Goal: Task Accomplishment & Management: Use online tool/utility

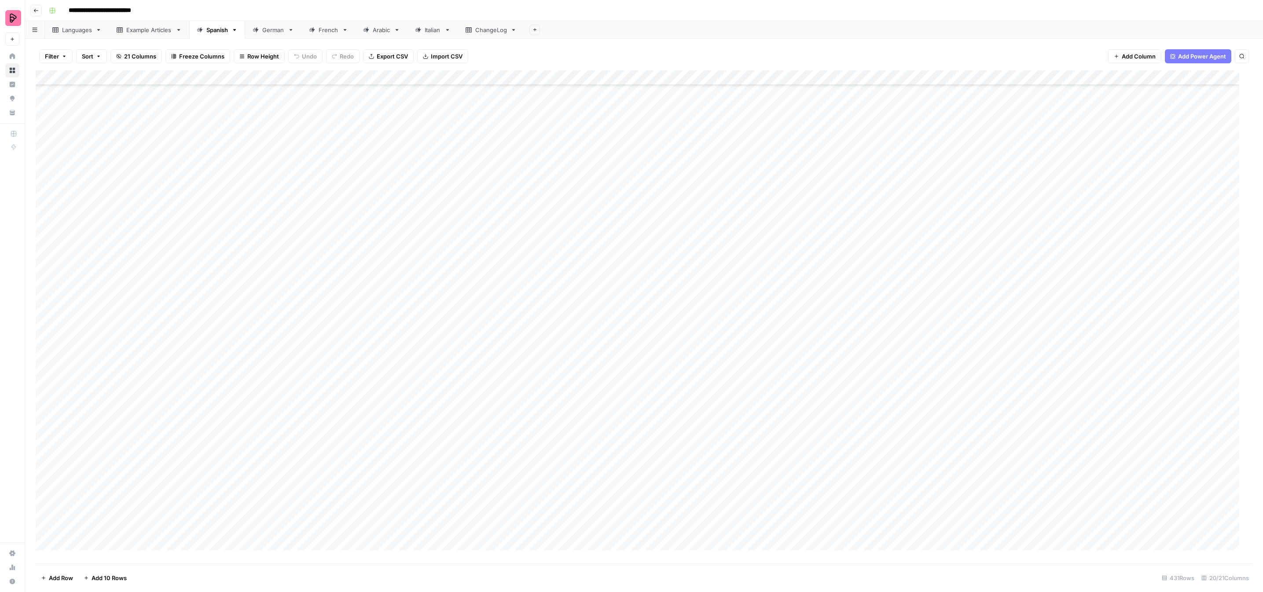
scroll to position [5997, 0]
click at [804, 170] on div "Add Column" at bounding box center [644, 316] width 1217 height 493
click at [805, 168] on div "Add Column" at bounding box center [644, 316] width 1217 height 493
click at [819, 205] on button "To review by [PERSON_NAME]" at bounding box center [828, 203] width 90 height 11
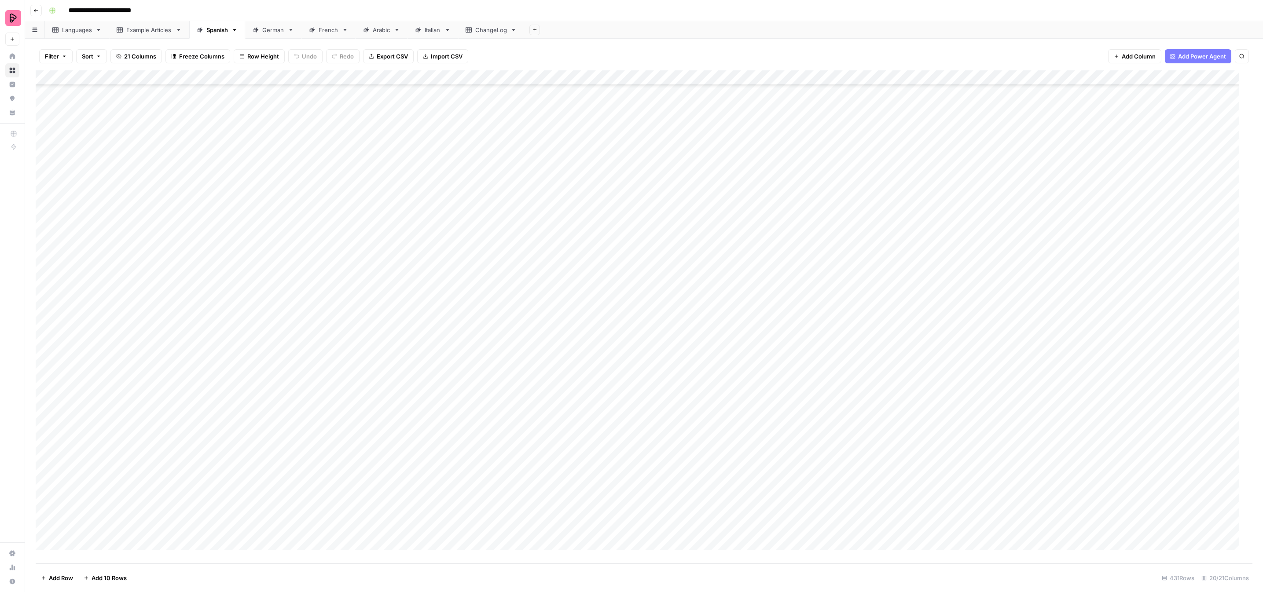
click at [802, 184] on div "Add Column" at bounding box center [644, 316] width 1217 height 493
click at [815, 220] on button "To review by [PERSON_NAME]" at bounding box center [828, 218] width 90 height 11
click at [796, 202] on div "Add Column" at bounding box center [644, 316] width 1217 height 493
click at [797, 202] on div "Add Column" at bounding box center [644, 316] width 1217 height 493
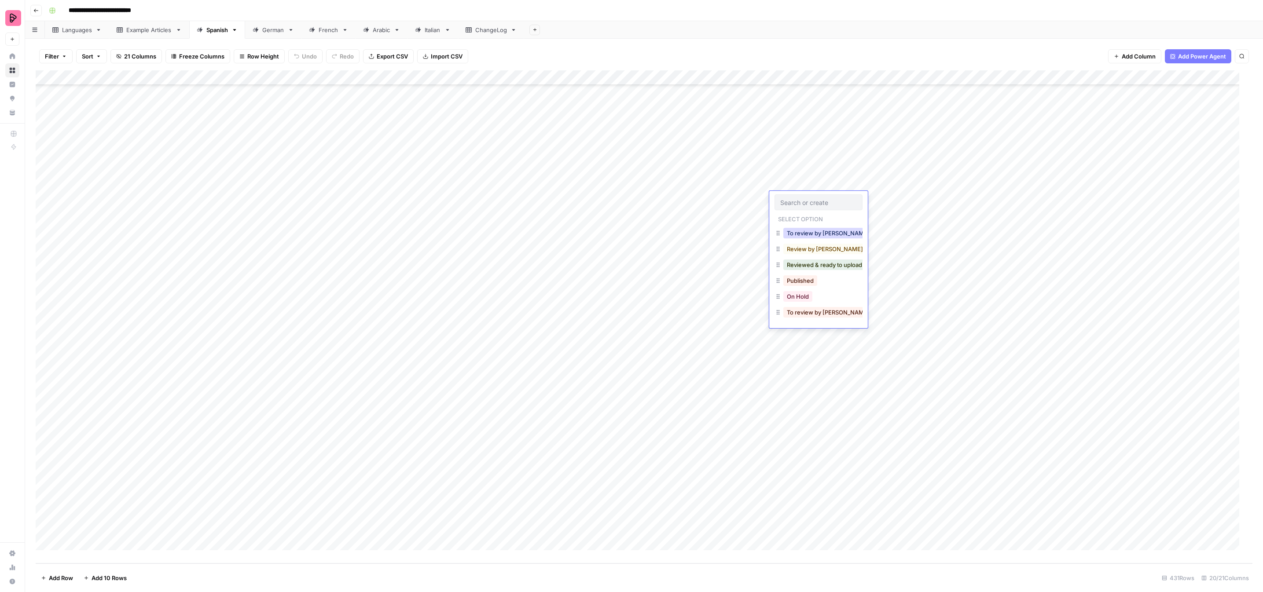
click at [805, 232] on button "To review by [PERSON_NAME]" at bounding box center [828, 233] width 90 height 11
click at [794, 218] on div "Add Column" at bounding box center [644, 316] width 1217 height 493
click at [802, 243] on button "To review by [PERSON_NAME]" at bounding box center [828, 248] width 90 height 11
click at [794, 229] on div "Add Column" at bounding box center [644, 316] width 1217 height 493
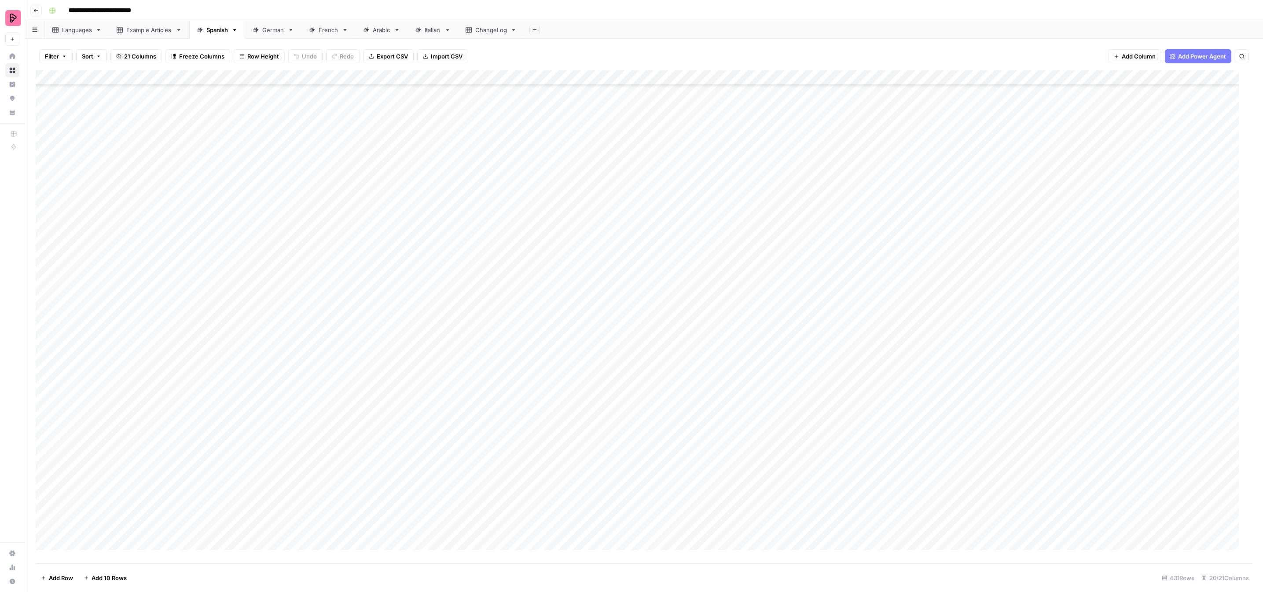
click at [794, 229] on div "Add Column" at bounding box center [644, 316] width 1217 height 493
click at [803, 261] on button "To review by [PERSON_NAME]" at bounding box center [828, 263] width 90 height 11
click at [792, 246] on div "Add Column" at bounding box center [644, 316] width 1217 height 493
click at [800, 277] on button "To review by [PERSON_NAME]" at bounding box center [828, 278] width 90 height 11
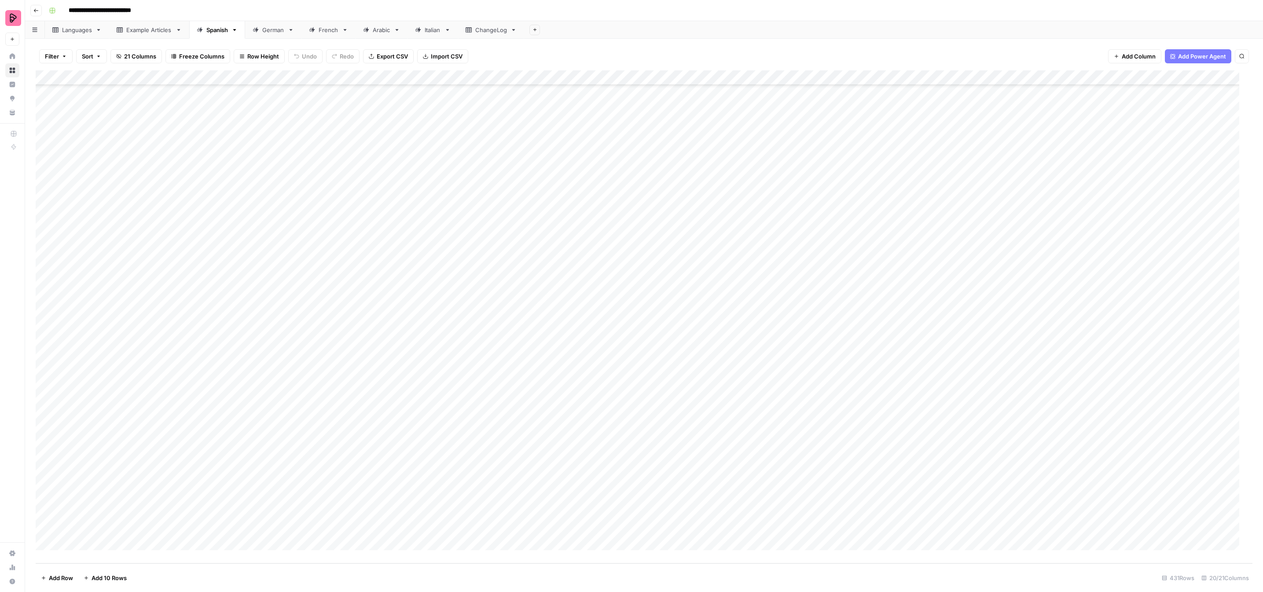
click at [793, 258] on div "Add Column" at bounding box center [644, 316] width 1217 height 493
click at [804, 291] on button "To review by [PERSON_NAME]" at bounding box center [828, 293] width 90 height 11
click at [790, 272] on div "Add Column" at bounding box center [644, 316] width 1217 height 493
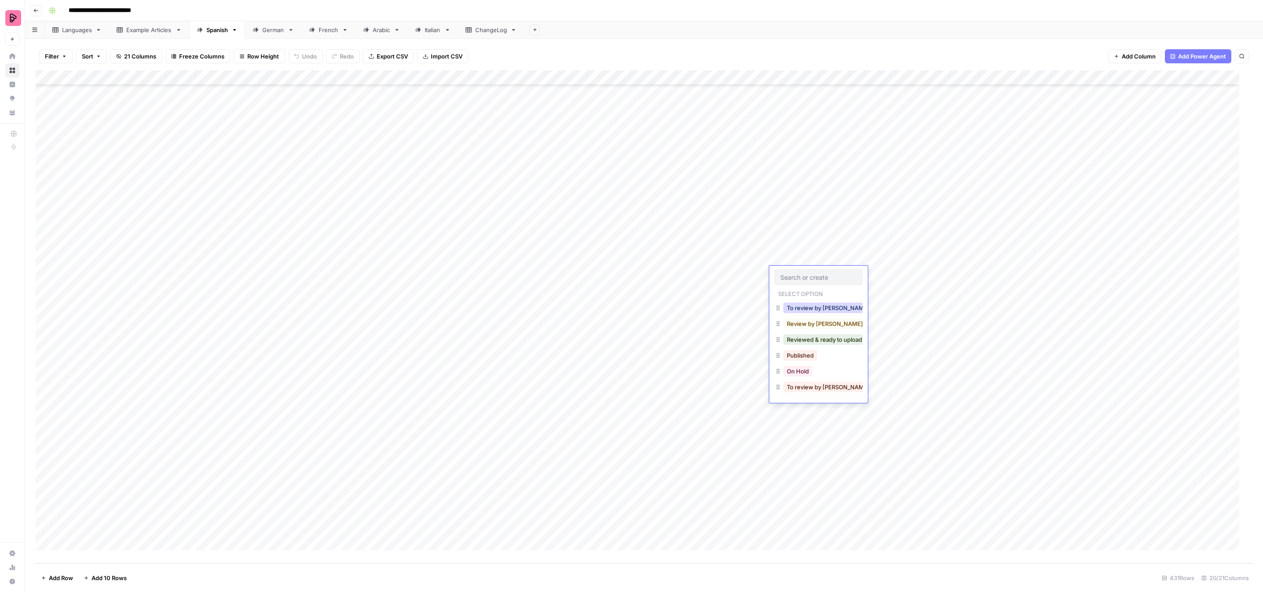
click at [802, 306] on button "To review by [PERSON_NAME]" at bounding box center [828, 308] width 90 height 11
click at [796, 294] on div "Add Column" at bounding box center [644, 316] width 1217 height 493
click at [809, 323] on button "To review by [PERSON_NAME]" at bounding box center [828, 323] width 90 height 11
click at [796, 305] on div "Add Column" at bounding box center [644, 316] width 1217 height 493
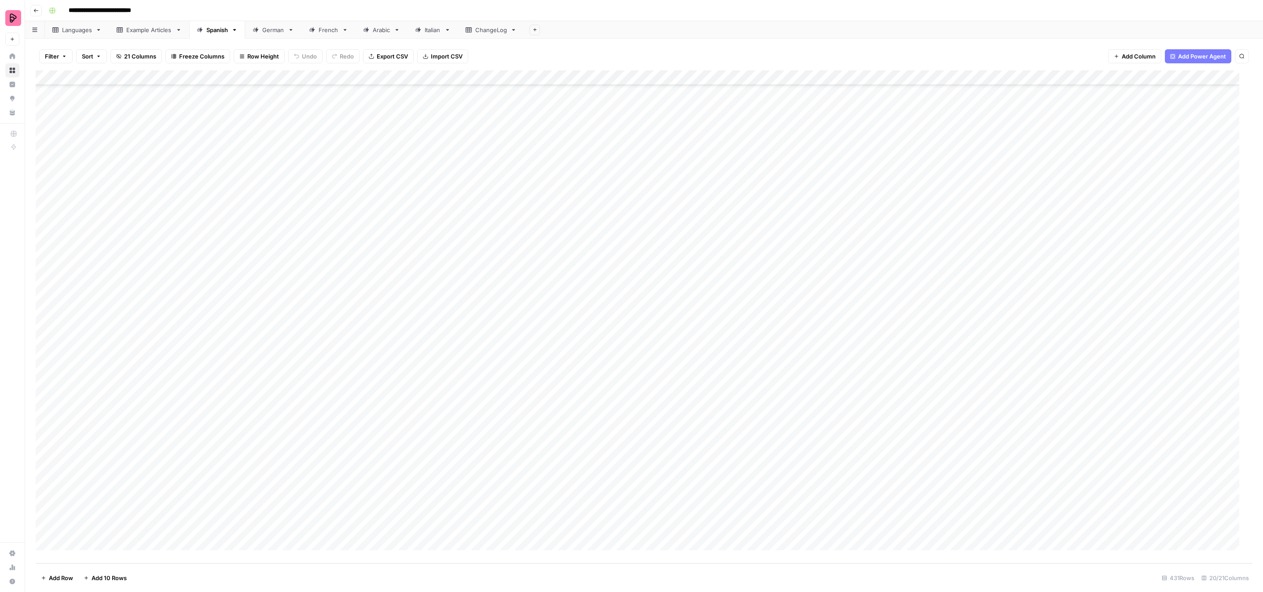
click at [796, 305] on div "Add Column" at bounding box center [644, 316] width 1217 height 493
click at [806, 338] on button "To review by [PERSON_NAME]" at bounding box center [828, 338] width 90 height 11
click at [794, 321] on div "Add Column" at bounding box center [644, 316] width 1217 height 493
click at [803, 354] on button "To review by [PERSON_NAME]" at bounding box center [828, 353] width 90 height 11
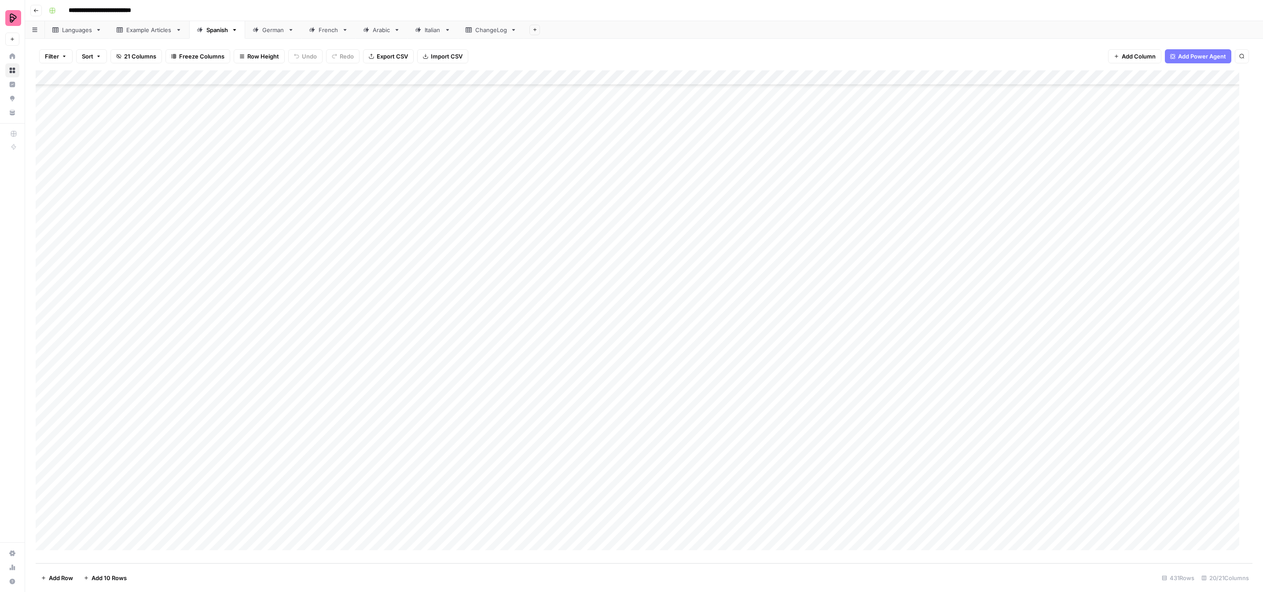
click at [797, 339] on div "Add Column" at bounding box center [644, 316] width 1217 height 493
click at [802, 366] on button "To review by [PERSON_NAME]" at bounding box center [828, 368] width 90 height 11
click at [794, 344] on div "Add Column" at bounding box center [644, 316] width 1217 height 493
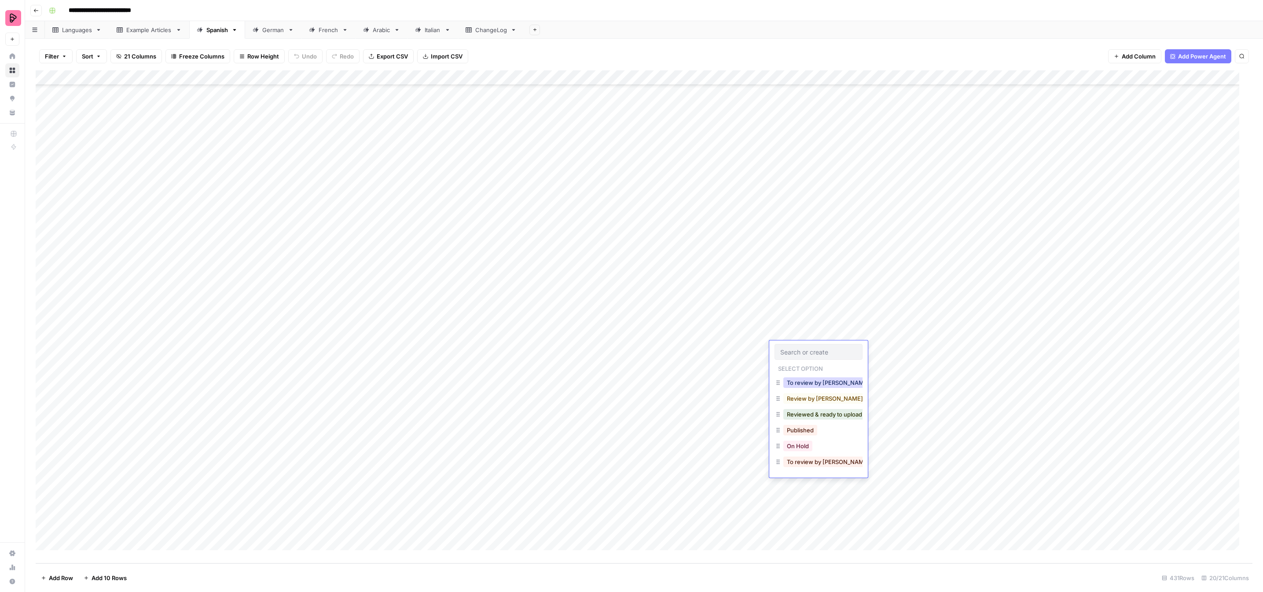
drag, startPoint x: 806, startPoint y: 381, endPoint x: 802, endPoint y: 377, distance: 5.0
click at [806, 381] on button "To review by [PERSON_NAME]" at bounding box center [828, 383] width 90 height 11
click at [796, 367] on div "Add Column" at bounding box center [644, 316] width 1217 height 493
click at [807, 399] on button "To review by [PERSON_NAME]" at bounding box center [828, 397] width 90 height 11
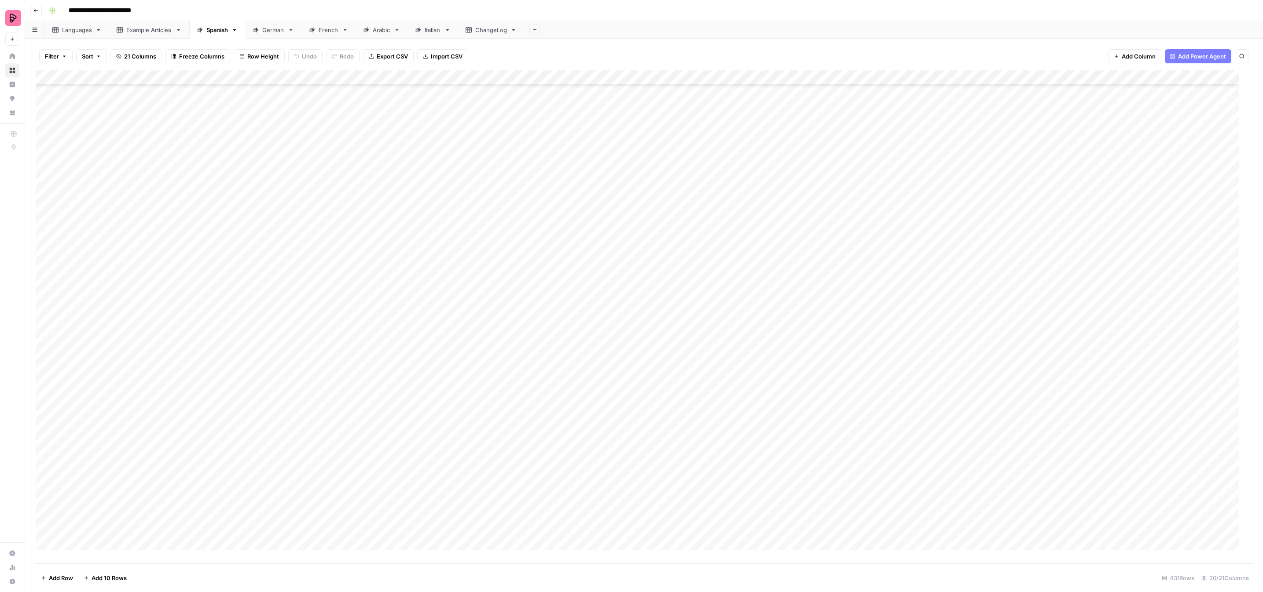
click at [796, 379] on div "Add Column" at bounding box center [644, 316] width 1217 height 493
click at [805, 411] on button "To review by [PERSON_NAME]" at bounding box center [828, 412] width 90 height 11
click at [793, 390] on div "Add Column" at bounding box center [644, 316] width 1217 height 493
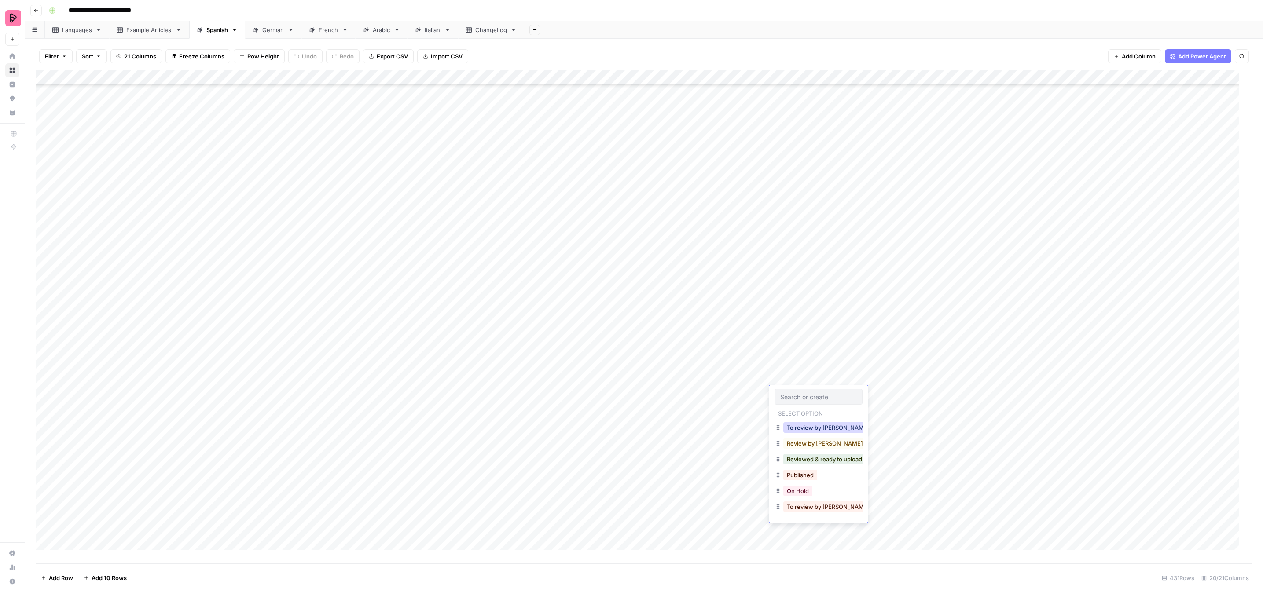
click at [800, 423] on button "To review by [PERSON_NAME]" at bounding box center [828, 427] width 90 height 11
click at [794, 415] on div "Add Column" at bounding box center [644, 316] width 1217 height 493
click at [800, 439] on button "To review by [PERSON_NAME]" at bounding box center [828, 442] width 90 height 11
click at [793, 418] on div "Add Column" at bounding box center [644, 316] width 1217 height 493
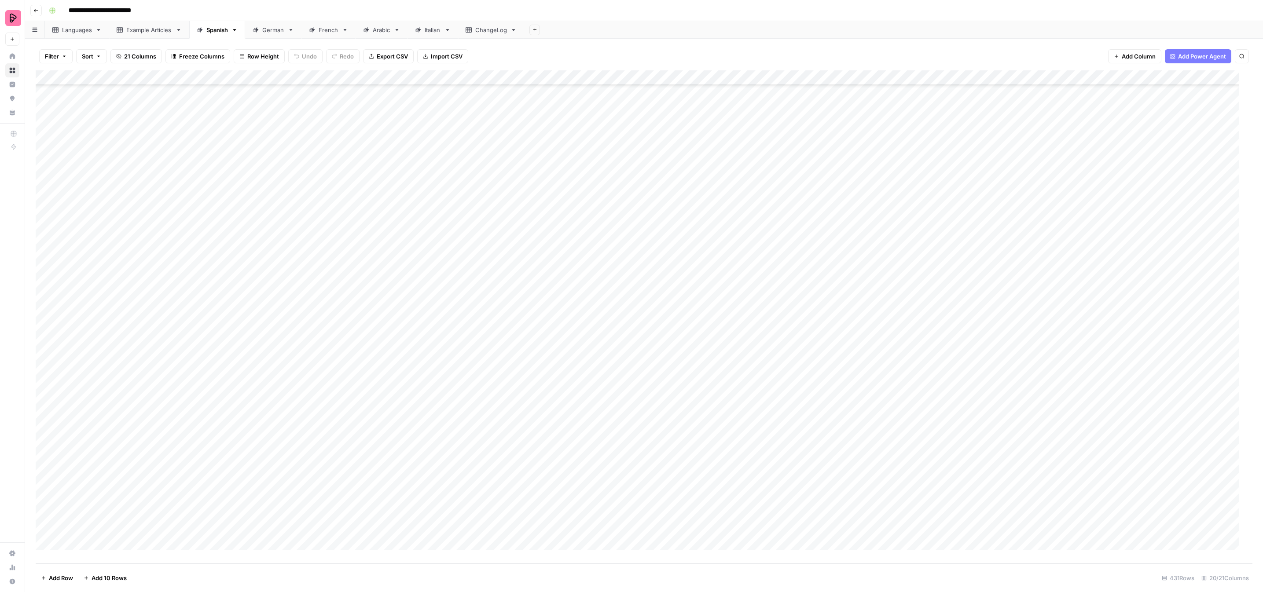
click at [793, 424] on div "Add Column" at bounding box center [644, 316] width 1217 height 493
click at [794, 425] on input "text" at bounding box center [818, 427] width 77 height 8
click at [795, 458] on button "To review by [PERSON_NAME]" at bounding box center [828, 457] width 90 height 11
click at [794, 436] on div "Add Column" at bounding box center [644, 316] width 1217 height 493
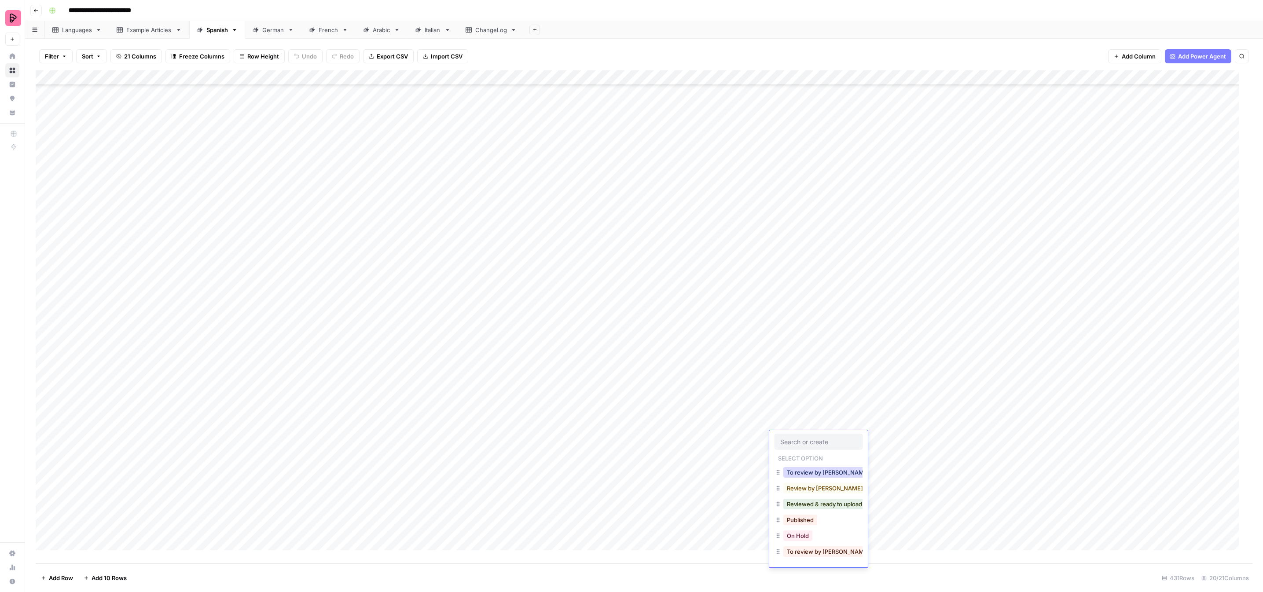
click at [801, 468] on button "To review by [PERSON_NAME]" at bounding box center [828, 472] width 90 height 11
click at [792, 452] on div "Add Column" at bounding box center [644, 316] width 1217 height 493
click at [799, 485] on button "To review by [PERSON_NAME]" at bounding box center [828, 487] width 90 height 11
click at [792, 471] on div "Add Column" at bounding box center [644, 316] width 1217 height 493
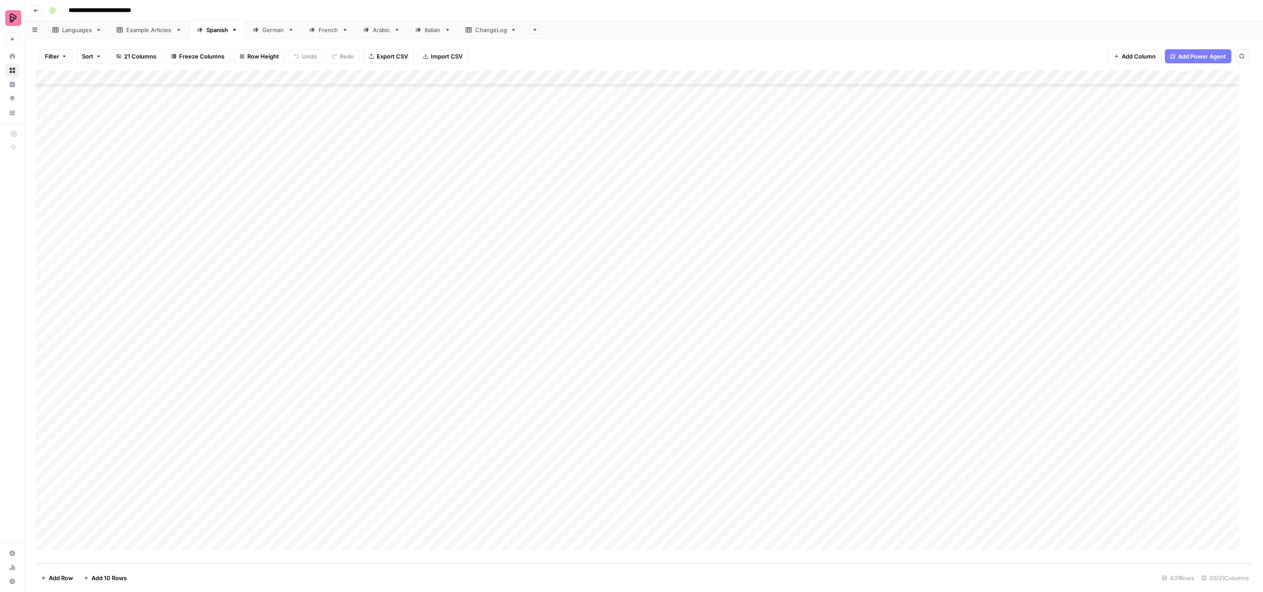
click at [793, 471] on div "Add Column" at bounding box center [644, 316] width 1217 height 493
click at [801, 498] on button "To review by [PERSON_NAME]" at bounding box center [828, 502] width 90 height 11
click at [796, 484] on div "Add Column" at bounding box center [644, 316] width 1217 height 493
click at [802, 515] on button "To review by [PERSON_NAME]" at bounding box center [828, 517] width 90 height 11
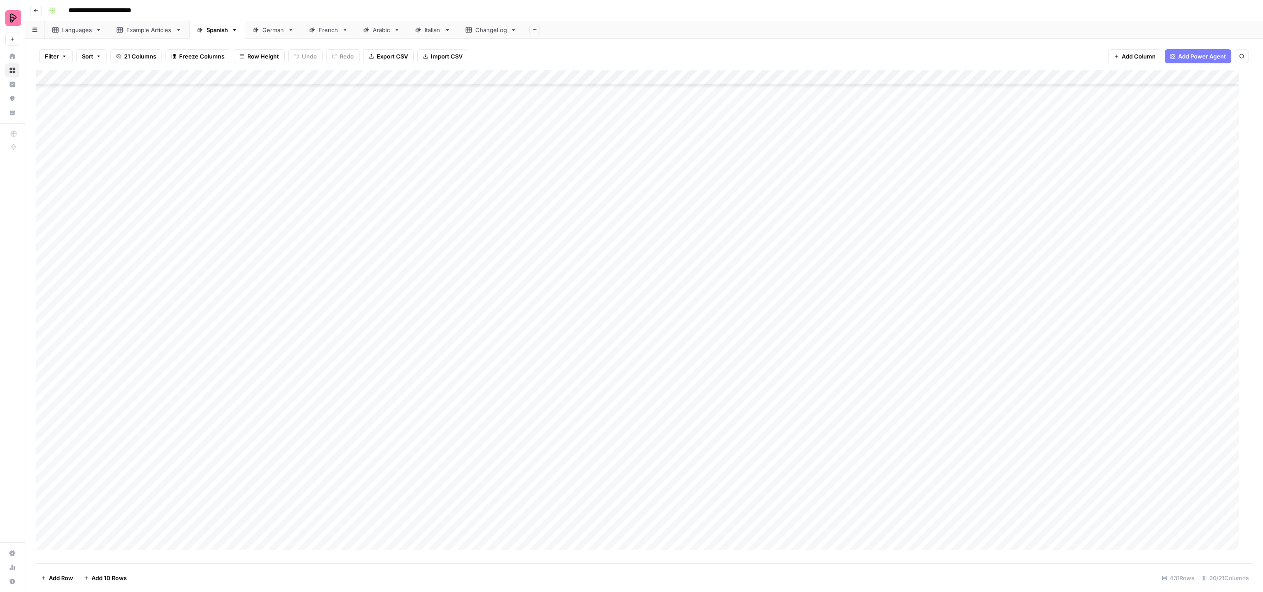
click at [798, 496] on div "Add Column" at bounding box center [644, 316] width 1217 height 493
click at [800, 531] on button "To review by [PERSON_NAME]" at bounding box center [828, 532] width 90 height 11
click at [794, 510] on div "Add Column" at bounding box center [644, 316] width 1217 height 493
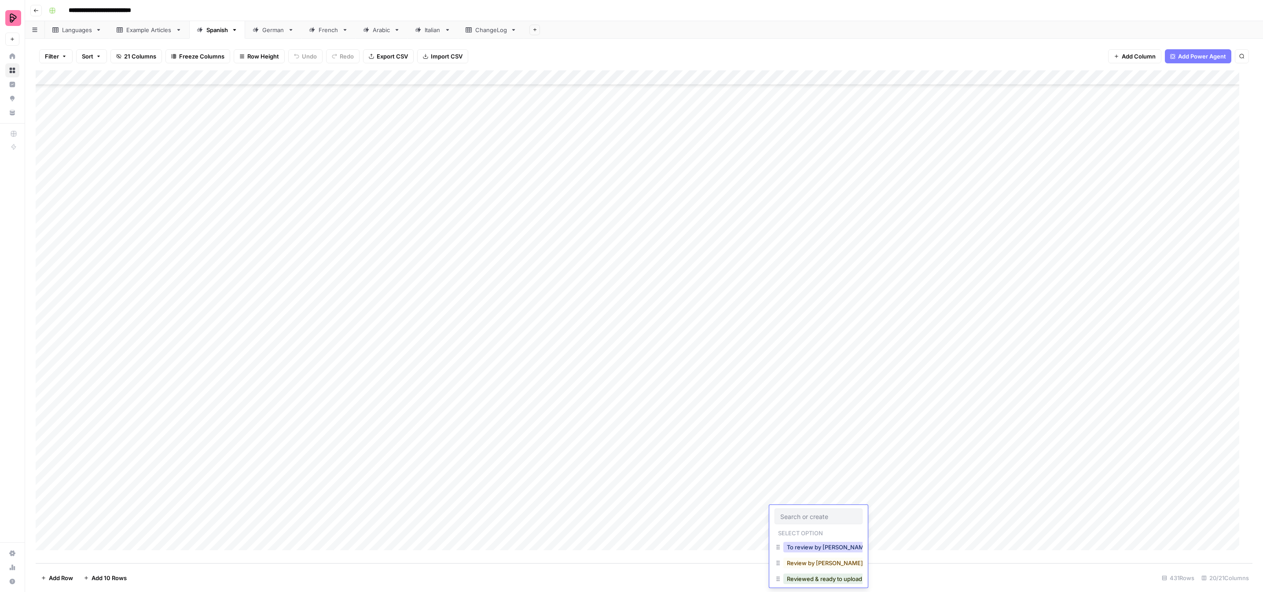
click at [802, 542] on button "To review by [PERSON_NAME]" at bounding box center [828, 547] width 90 height 11
click at [800, 525] on div "Add Column" at bounding box center [644, 316] width 1217 height 493
drag, startPoint x: 797, startPoint y: 562, endPoint x: 801, endPoint y: 555, distance: 7.7
click at [797, 563] on button "To review by [PERSON_NAME]" at bounding box center [828, 562] width 90 height 11
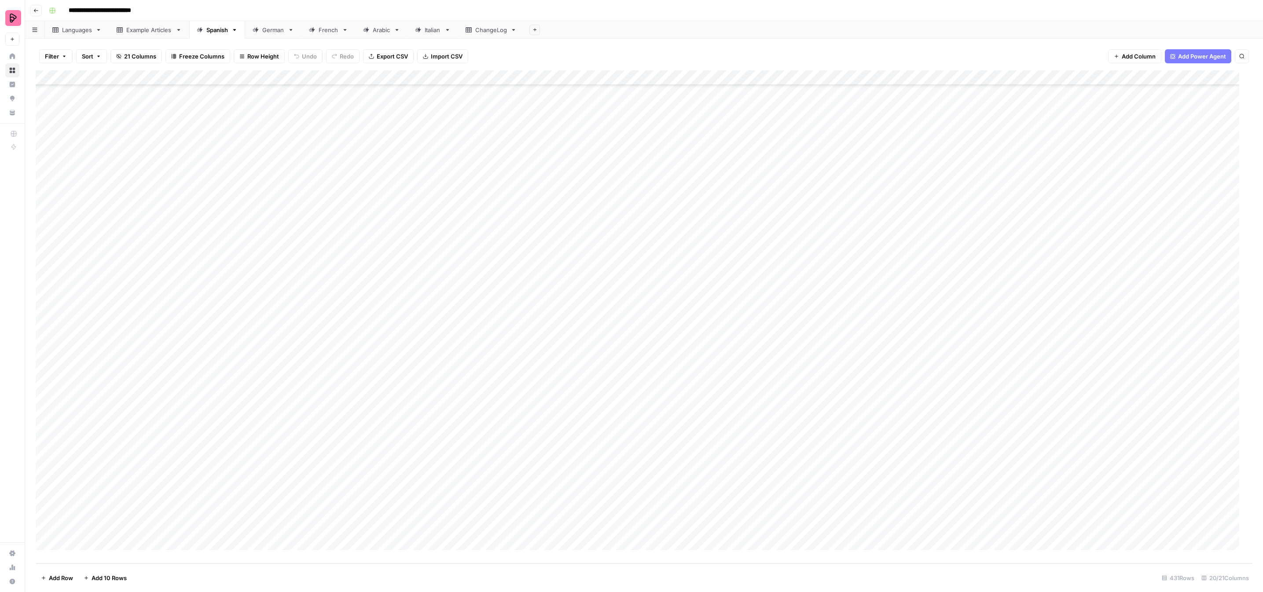
click at [273, 33] on div "German" at bounding box center [273, 30] width 22 height 9
click at [725, 170] on div "Add Column" at bounding box center [644, 316] width 1217 height 493
click at [732, 250] on button "To review by [PERSON_NAME]" at bounding box center [745, 251] width 90 height 11
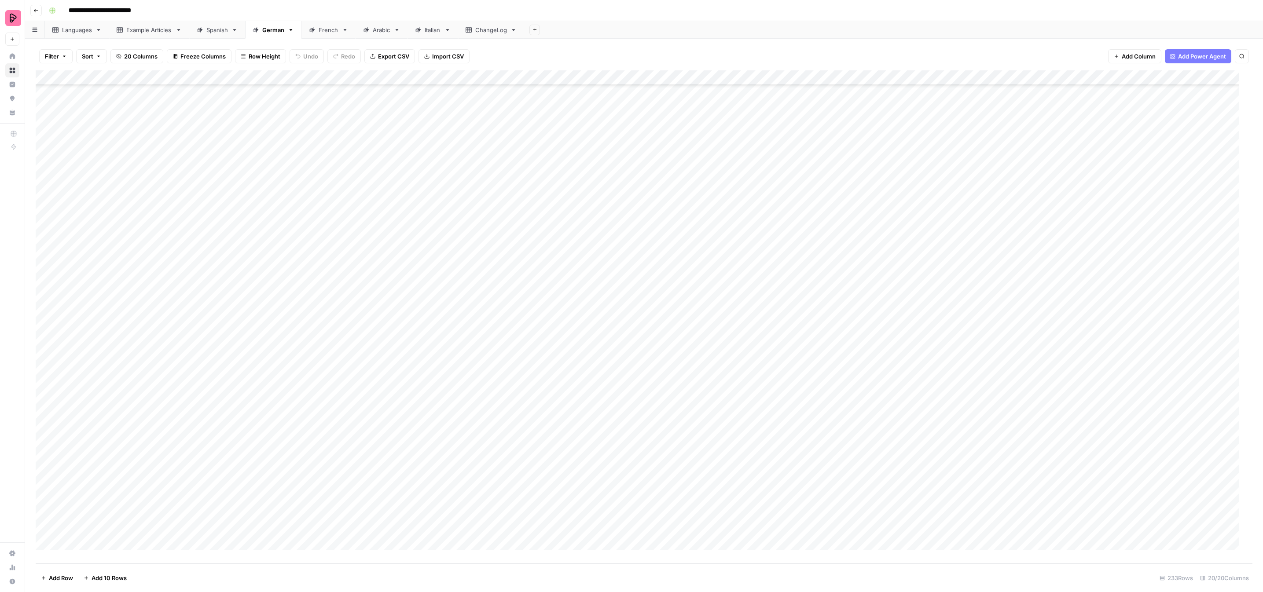
click at [712, 184] on div "Add Column" at bounding box center [644, 316] width 1217 height 493
click at [723, 267] on button "To review by [PERSON_NAME]" at bounding box center [745, 265] width 90 height 11
click at [712, 195] on div "Add Column" at bounding box center [644, 316] width 1217 height 493
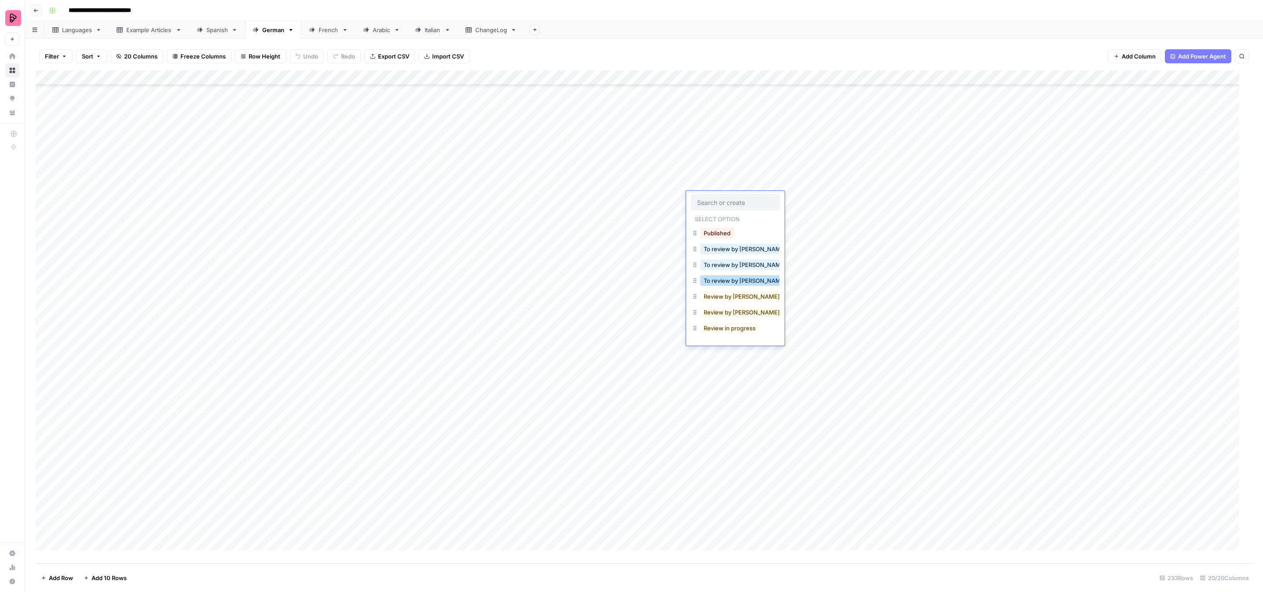
click at [732, 280] on button "To review by [PERSON_NAME]" at bounding box center [745, 280] width 90 height 11
click at [717, 217] on div "Add Column" at bounding box center [644, 316] width 1217 height 493
click at [730, 299] on button "To review by [PERSON_NAME]" at bounding box center [745, 295] width 90 height 11
click at [719, 237] on div "Add Column" at bounding box center [644, 316] width 1217 height 493
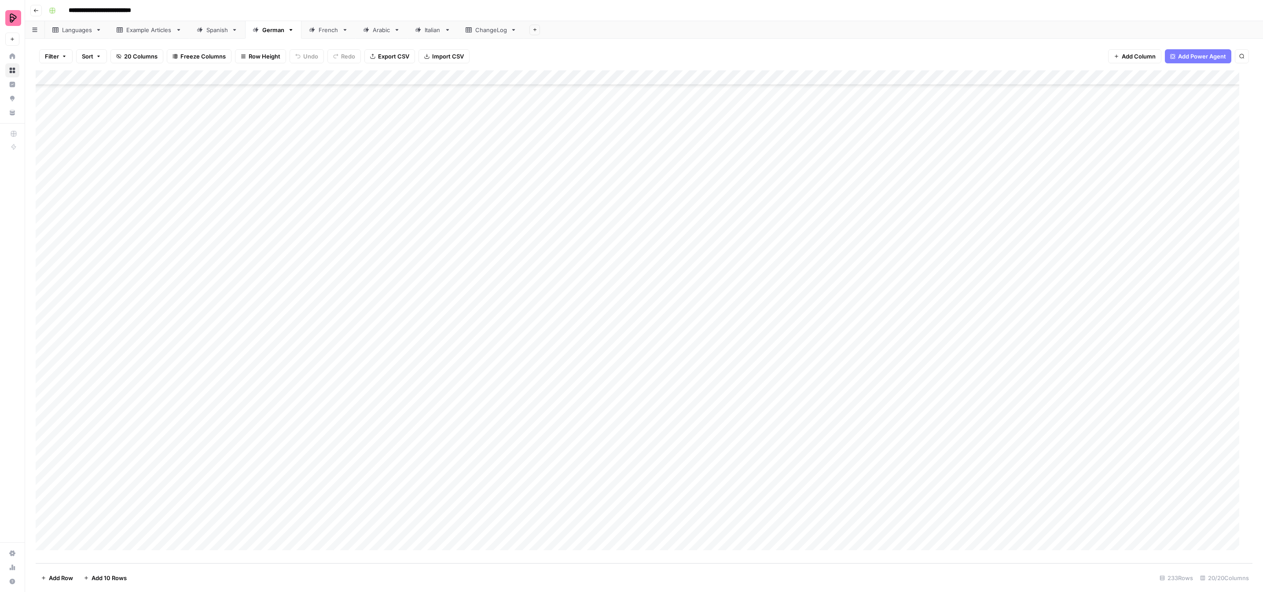
click at [719, 237] on div "Add Column" at bounding box center [644, 316] width 1217 height 493
drag, startPoint x: 738, startPoint y: 326, endPoint x: 731, endPoint y: 312, distance: 15.6
click at [737, 326] on button "To review by [PERSON_NAME]" at bounding box center [745, 325] width 90 height 11
click at [713, 226] on div "Add Column" at bounding box center [644, 316] width 1217 height 493
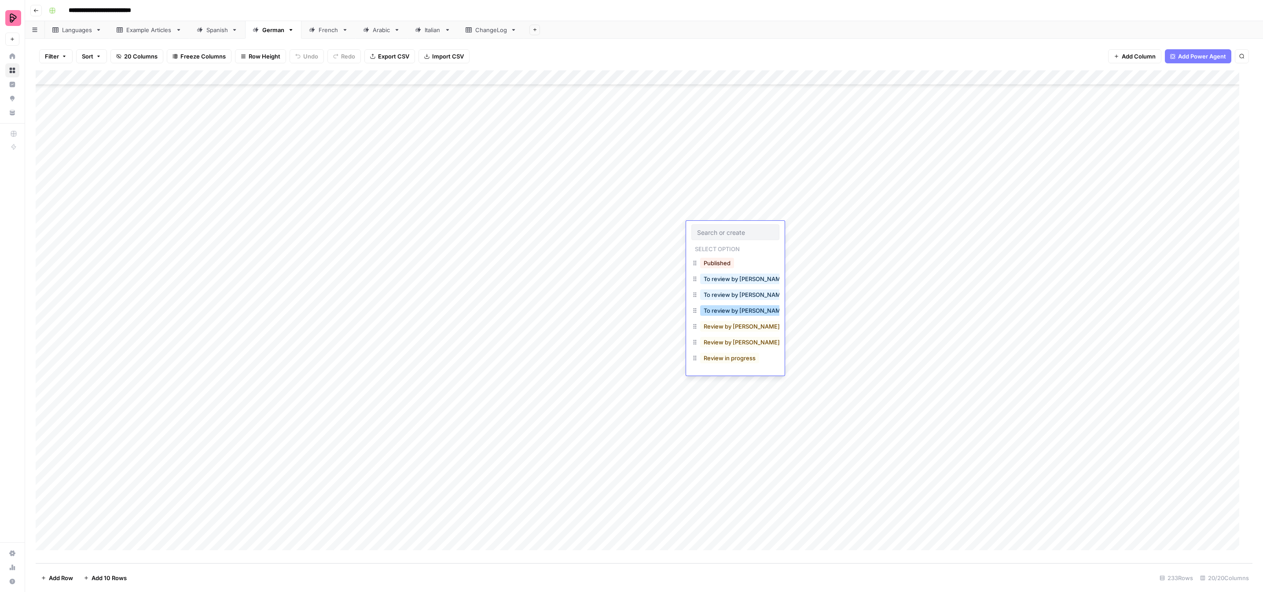
drag, startPoint x: 738, startPoint y: 312, endPoint x: 722, endPoint y: 298, distance: 21.2
click at [738, 312] on button "To review by [PERSON_NAME]" at bounding box center [745, 310] width 90 height 11
click at [718, 264] on div "Add Column" at bounding box center [644, 316] width 1217 height 493
drag, startPoint x: 738, startPoint y: 341, endPoint x: 725, endPoint y: 313, distance: 31.3
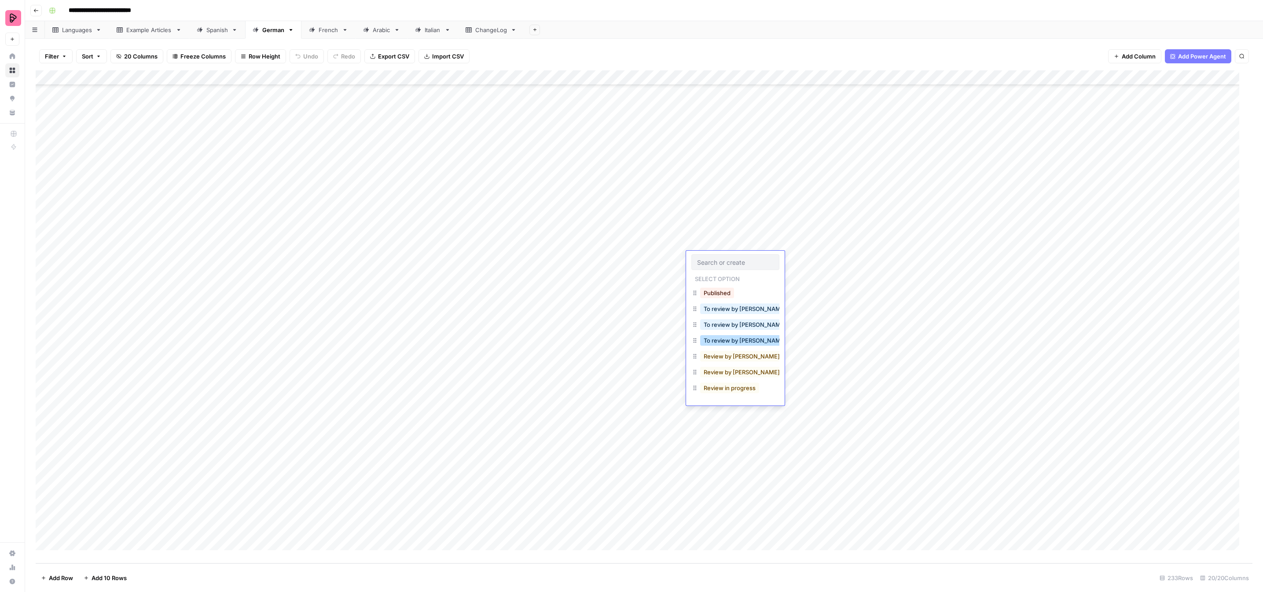
click at [738, 341] on button "To review by [PERSON_NAME]" at bounding box center [745, 340] width 90 height 11
click at [716, 275] on div "Add Column" at bounding box center [644, 316] width 1217 height 493
drag, startPoint x: 728, startPoint y: 355, endPoint x: 719, endPoint y: 307, distance: 48.3
click at [728, 354] on button "To review by [PERSON_NAME]" at bounding box center [745, 355] width 90 height 11
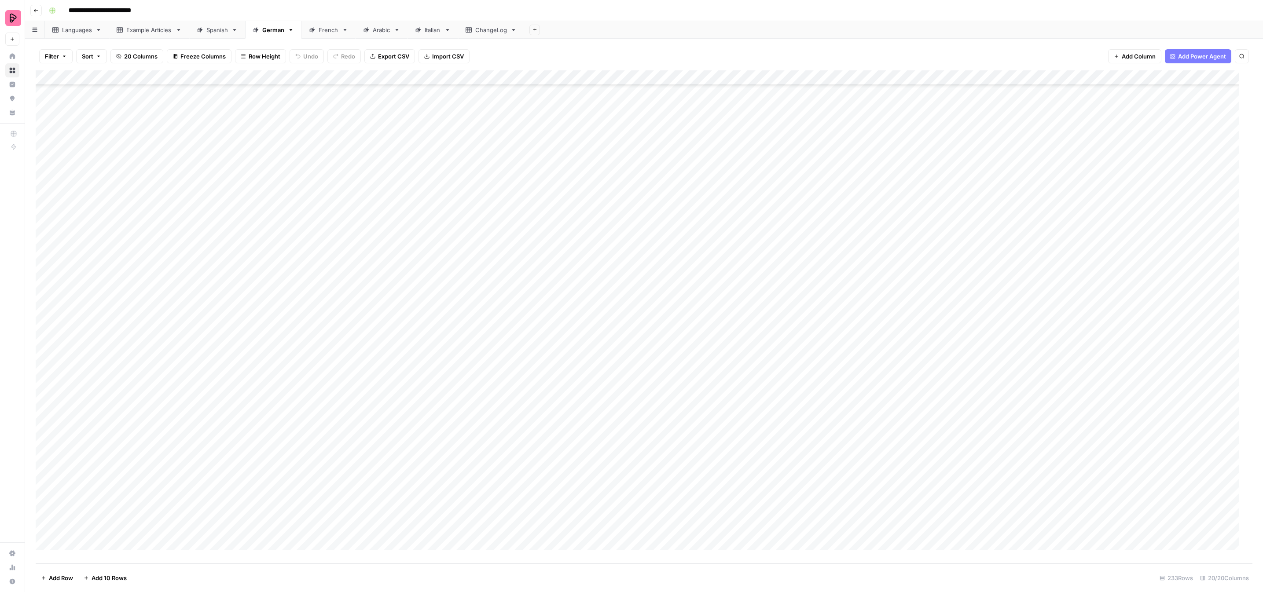
click at [717, 295] on div "Add Column" at bounding box center [644, 316] width 1217 height 493
click at [729, 367] on button "To review by [PERSON_NAME]" at bounding box center [745, 370] width 90 height 11
click at [708, 307] on div "Add Column" at bounding box center [644, 316] width 1217 height 493
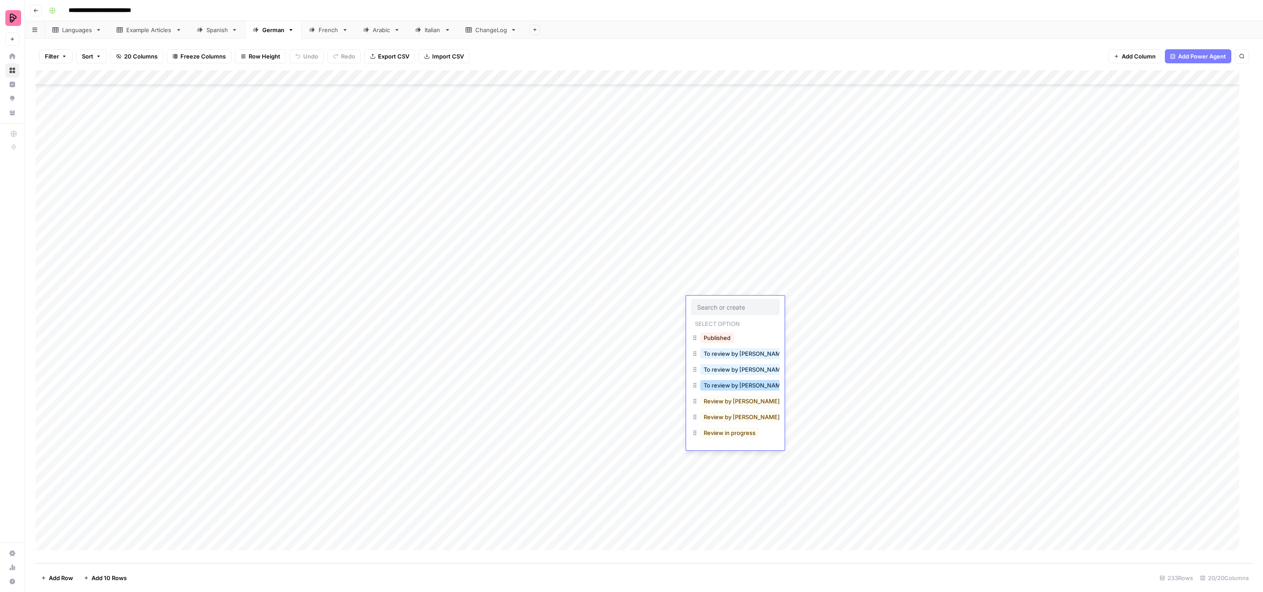
click at [723, 381] on button "To review by [PERSON_NAME]" at bounding box center [745, 385] width 90 height 11
click at [711, 319] on div "Add Column" at bounding box center [644, 316] width 1217 height 493
click at [725, 399] on button "To review by [PERSON_NAME]" at bounding box center [745, 400] width 90 height 11
click at [717, 337] on div "Add Column" at bounding box center [644, 316] width 1217 height 493
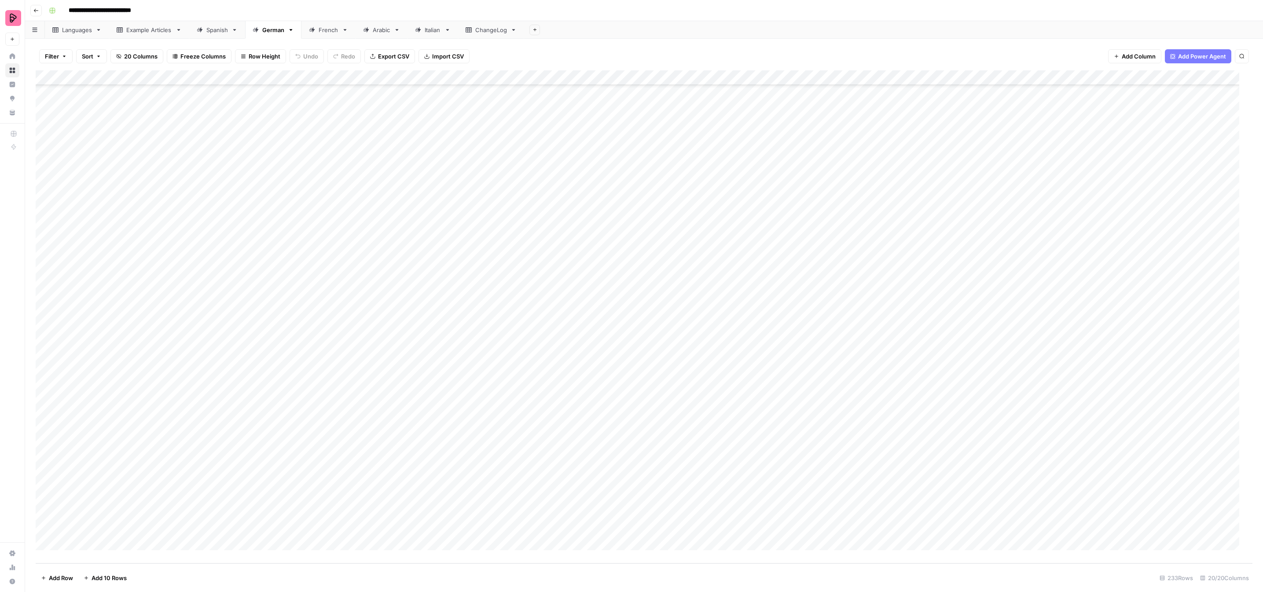
click at [718, 337] on div "Add Column" at bounding box center [644, 316] width 1217 height 493
click at [726, 417] on button "To review by [PERSON_NAME]" at bounding box center [745, 415] width 90 height 11
click at [707, 348] on div "Add Column" at bounding box center [644, 316] width 1217 height 493
click at [719, 430] on button "To review by [PERSON_NAME]" at bounding box center [745, 430] width 90 height 11
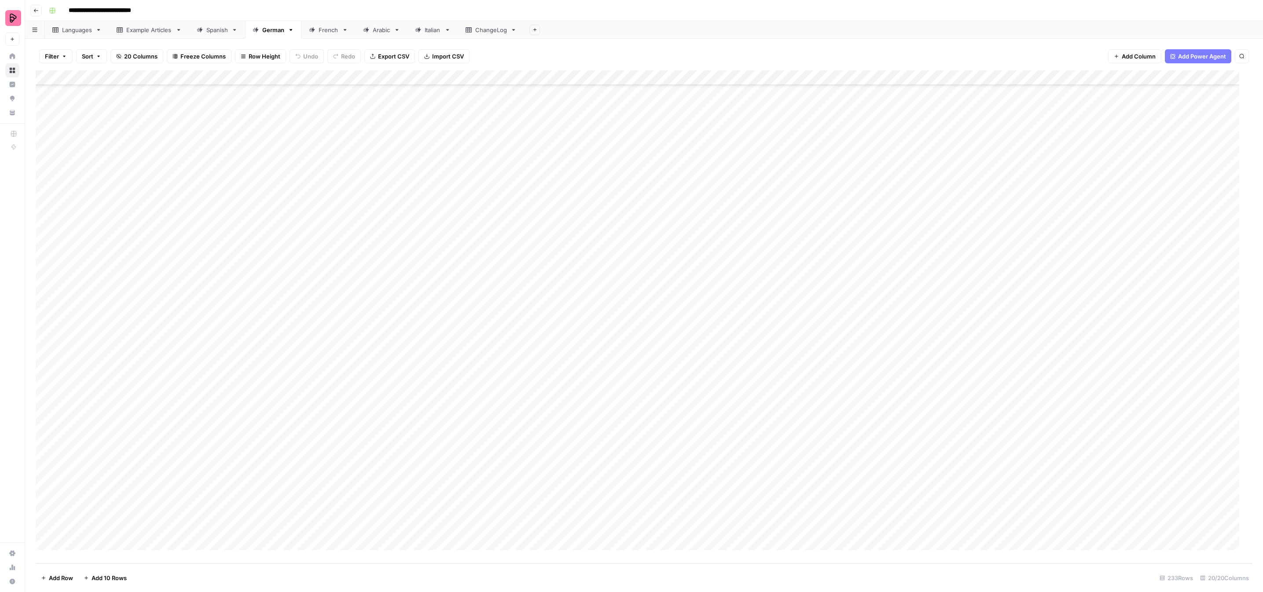
click at [714, 368] on div "Add Column" at bounding box center [644, 316] width 1217 height 493
click at [720, 446] on button "To review by [PERSON_NAME]" at bounding box center [745, 445] width 90 height 11
click at [715, 381] on div "Add Column" at bounding box center [644, 316] width 1217 height 493
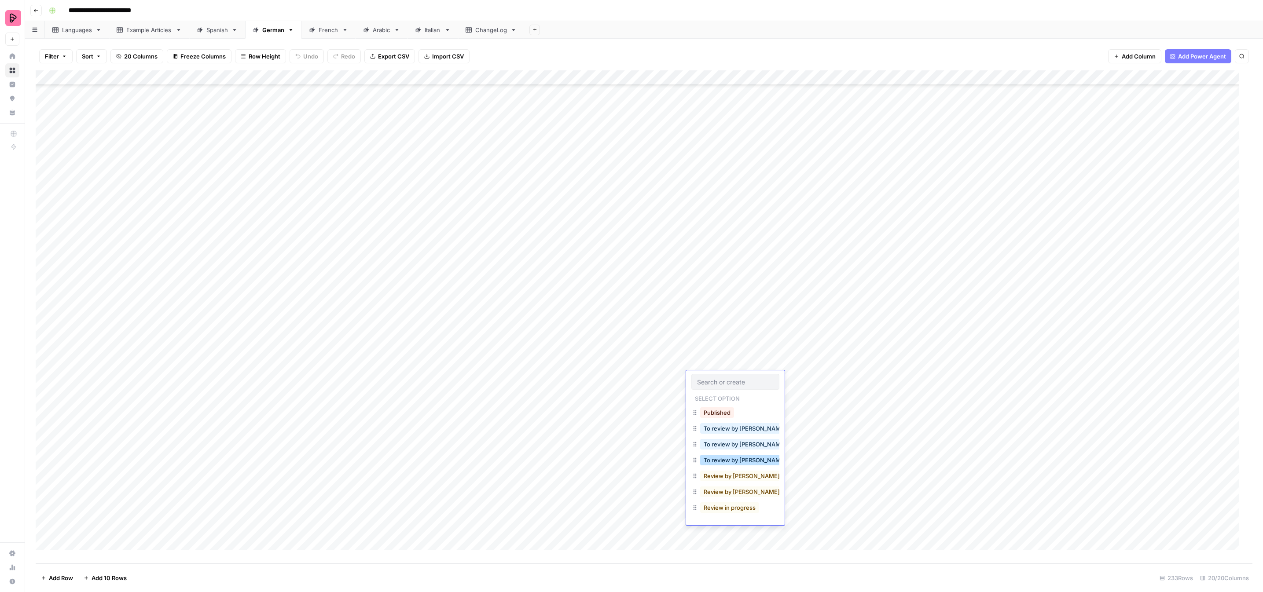
drag, startPoint x: 730, startPoint y: 457, endPoint x: 728, endPoint y: 449, distance: 8.5
click at [730, 456] on button "To review by [PERSON_NAME]" at bounding box center [745, 460] width 90 height 11
click at [716, 395] on div "Add Column" at bounding box center [644, 316] width 1217 height 493
click at [736, 475] on button "To review by [PERSON_NAME]" at bounding box center [745, 475] width 90 height 11
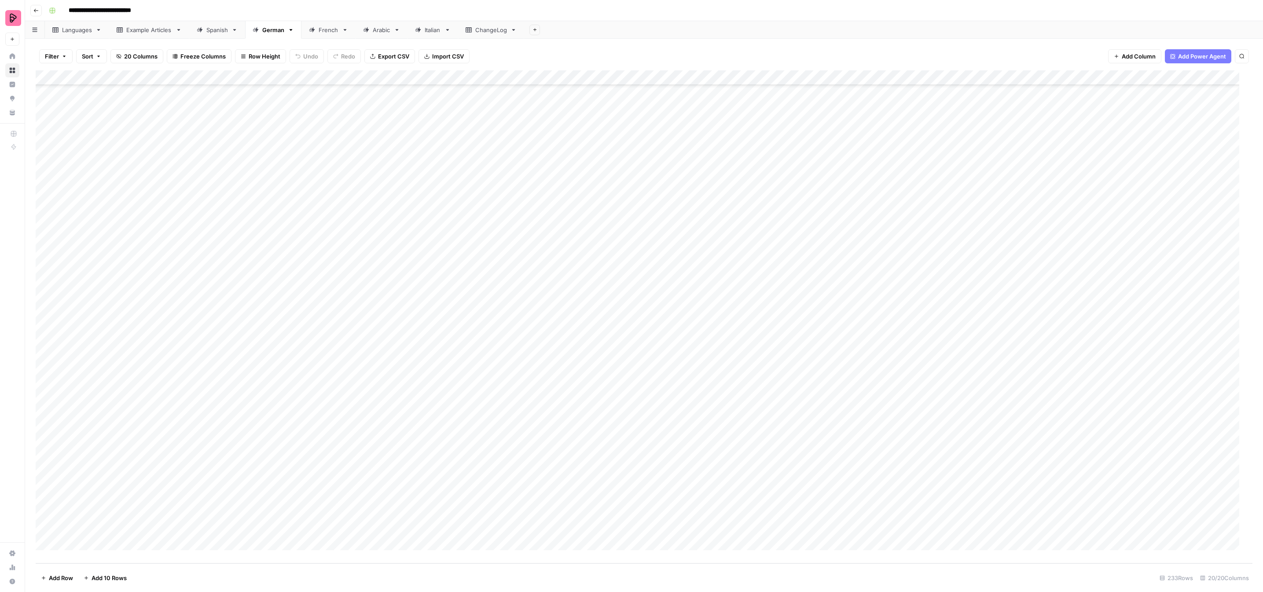
click at [714, 407] on div "Add Column" at bounding box center [644, 316] width 1217 height 493
click at [715, 409] on div "Add Column" at bounding box center [644, 316] width 1217 height 493
click at [727, 491] on button "To review by [PERSON_NAME]" at bounding box center [745, 490] width 90 height 11
click at [715, 419] on div "Add Column" at bounding box center [644, 316] width 1217 height 493
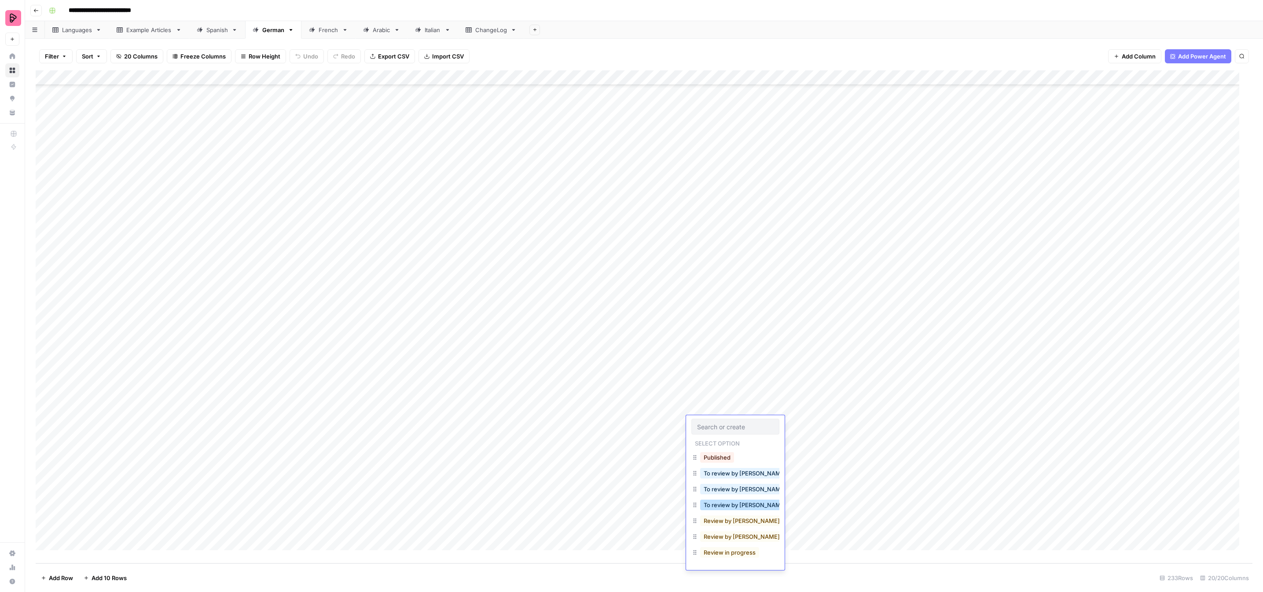
click at [725, 507] on button "To review by [PERSON_NAME]" at bounding box center [745, 505] width 90 height 11
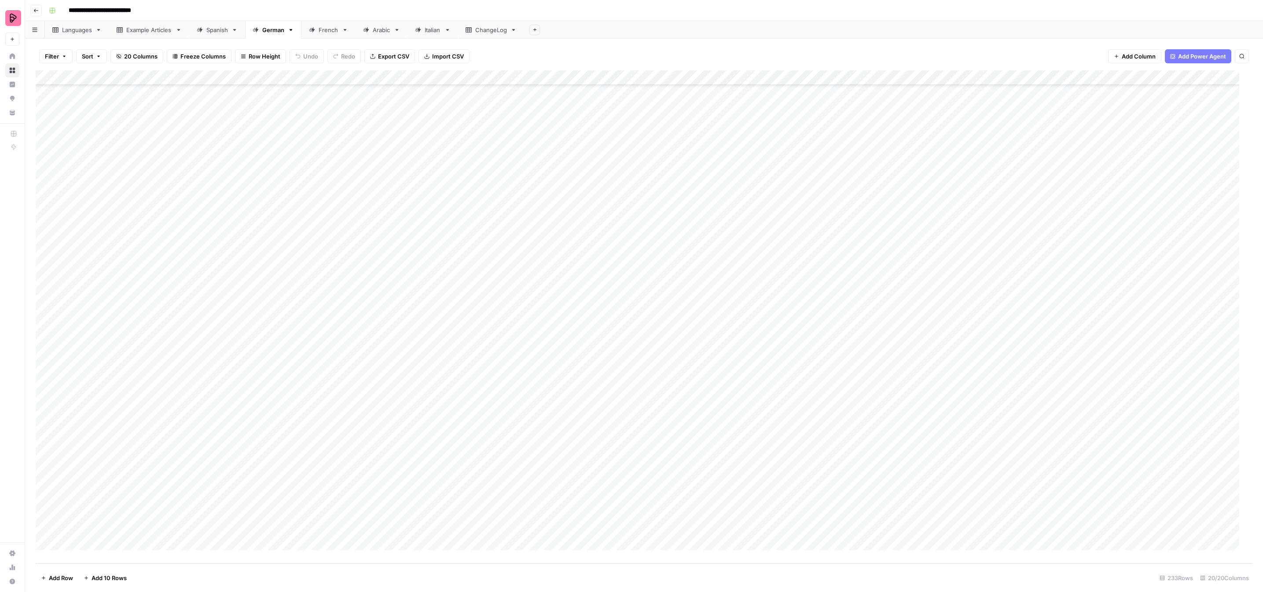
click at [710, 434] on div "Add Column" at bounding box center [644, 316] width 1217 height 493
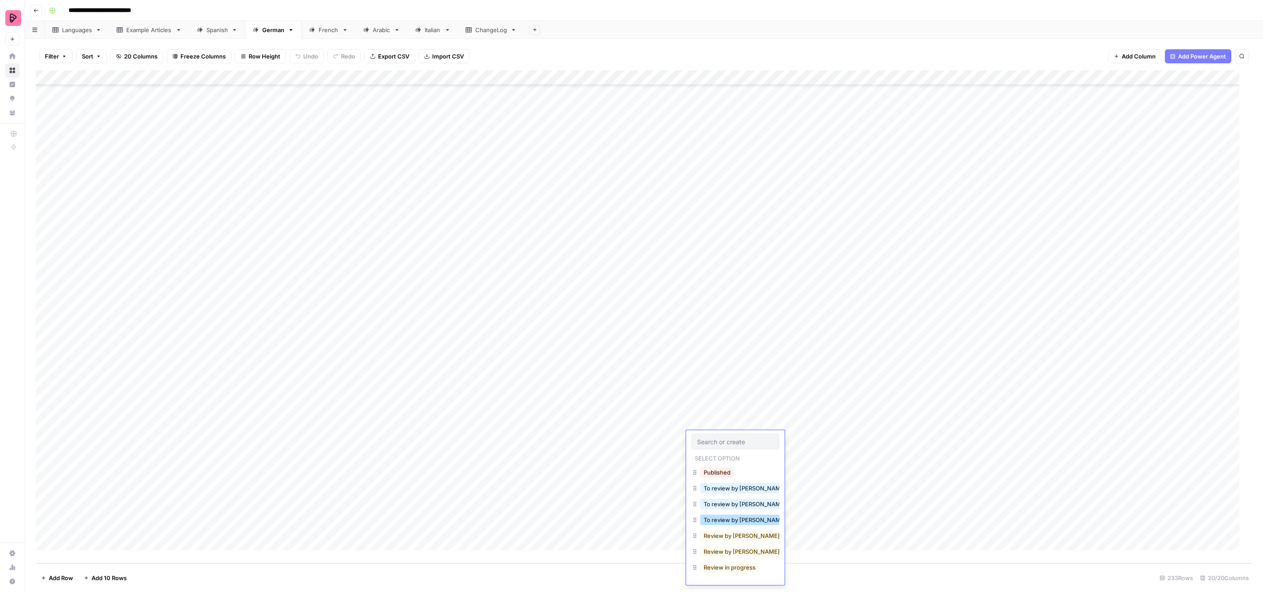
drag, startPoint x: 720, startPoint y: 522, endPoint x: 719, endPoint y: 506, distance: 16.3
click at [720, 521] on button "To review by [PERSON_NAME]" at bounding box center [745, 520] width 90 height 11
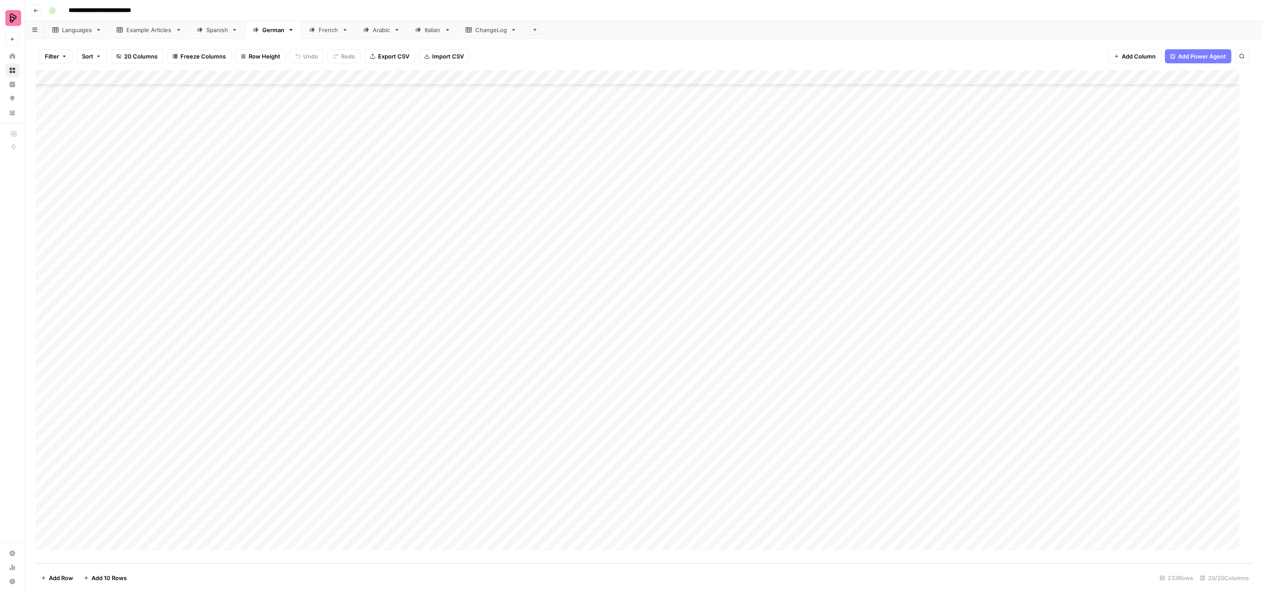
click at [712, 455] on div "Add Column" at bounding box center [644, 316] width 1217 height 493
click at [712, 456] on div "Add Column" at bounding box center [644, 316] width 1217 height 493
click at [719, 539] on button "To review by [PERSON_NAME]" at bounding box center [745, 535] width 90 height 11
click at [714, 463] on div "Add Column" at bounding box center [644, 316] width 1217 height 493
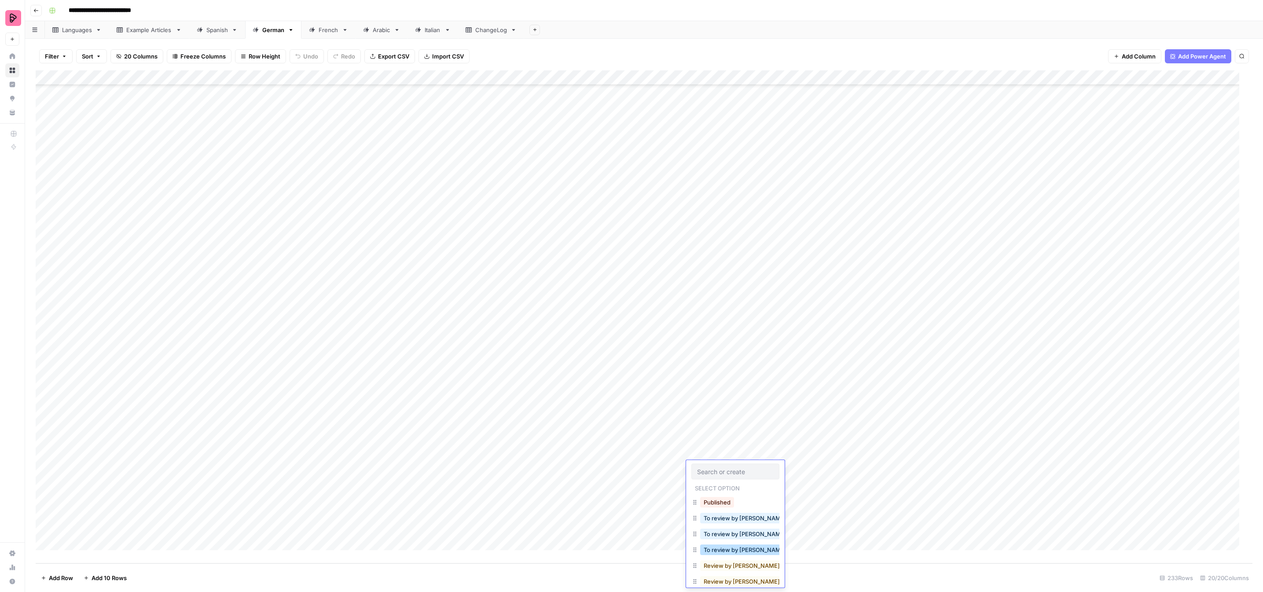
drag, startPoint x: 724, startPoint y: 546, endPoint x: 724, endPoint y: 528, distance: 18.0
click at [724, 545] on button "To review by [PERSON_NAME]" at bounding box center [745, 550] width 90 height 11
click at [719, 484] on div "Add Column" at bounding box center [644, 316] width 1217 height 493
drag, startPoint x: 726, startPoint y: 563, endPoint x: 725, endPoint y: 543, distance: 19.8
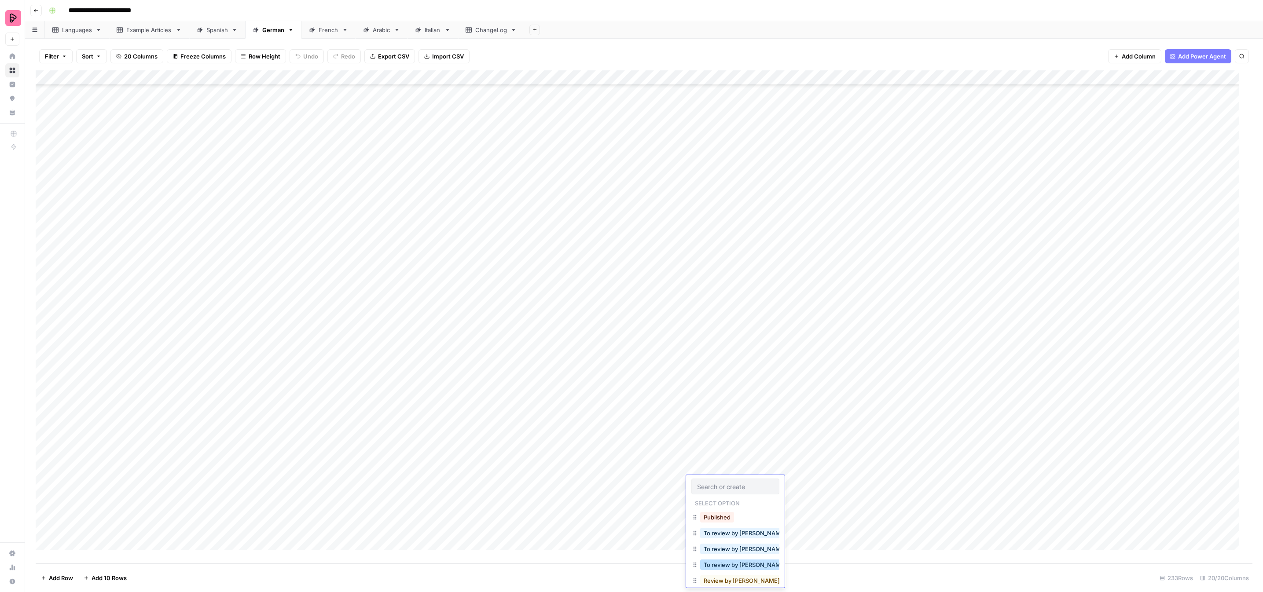
click at [726, 563] on button "To review by [PERSON_NAME]" at bounding box center [745, 565] width 90 height 11
click at [718, 496] on div "Add Column" at bounding box center [644, 316] width 1217 height 493
click at [719, 498] on div "Add Column" at bounding box center [644, 316] width 1217 height 493
drag, startPoint x: 727, startPoint y: 580, endPoint x: 726, endPoint y: 563, distance: 16.3
click at [727, 580] on button "To review by [PERSON_NAME]" at bounding box center [745, 580] width 90 height 11
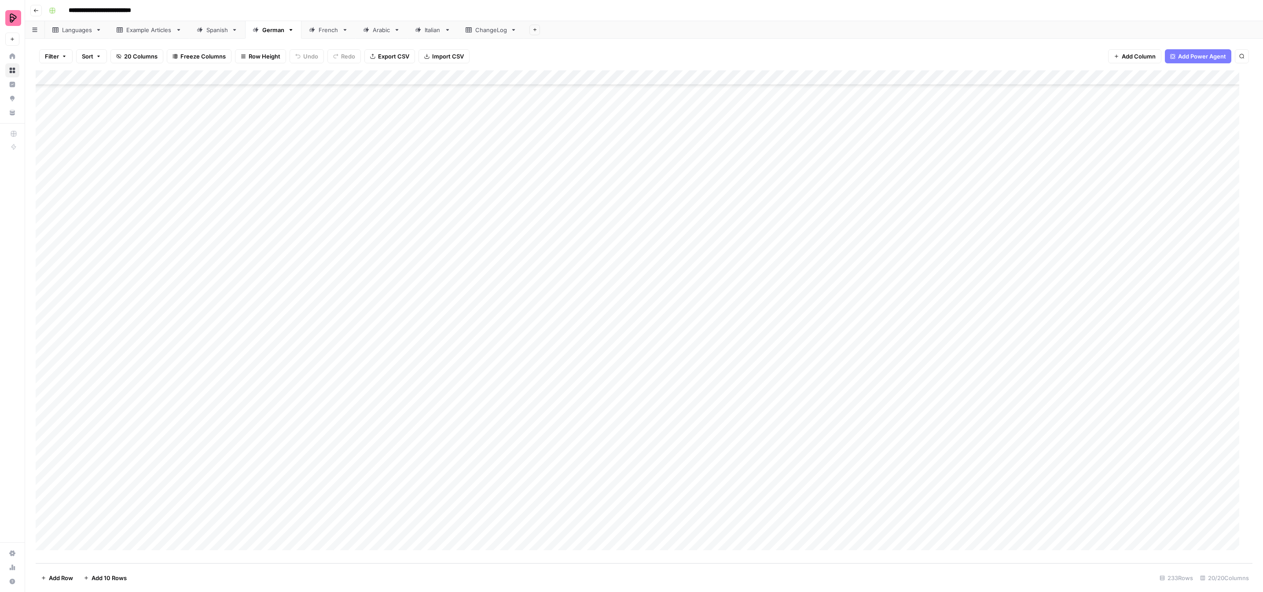
click at [714, 511] on div "Add Column" at bounding box center [644, 316] width 1217 height 493
click at [728, 549] on button "To review by [PERSON_NAME]" at bounding box center [745, 551] width 90 height 11
click at [714, 520] on div "Add Column" at bounding box center [644, 316] width 1217 height 493
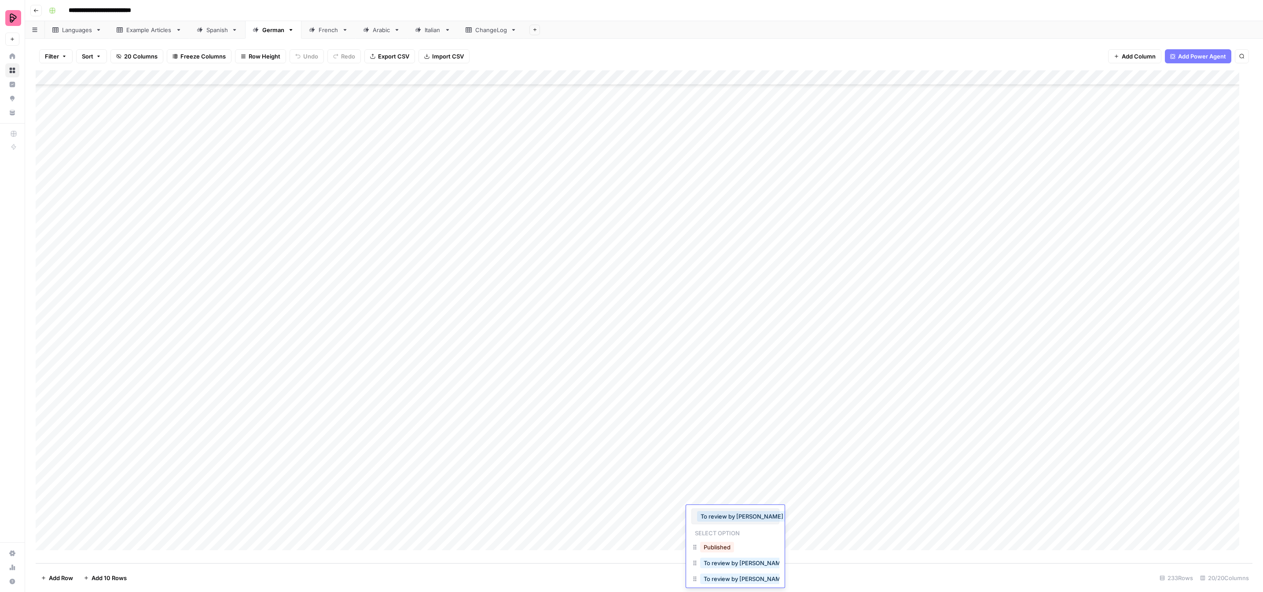
click at [814, 38] on div "Add Sheet" at bounding box center [893, 30] width 739 height 18
click at [718, 529] on div "Add Column" at bounding box center [644, 316] width 1217 height 493
click at [719, 529] on div "Add Column" at bounding box center [644, 316] width 1217 height 493
click at [736, 528] on button "To review by [PERSON_NAME]" at bounding box center [745, 526] width 90 height 11
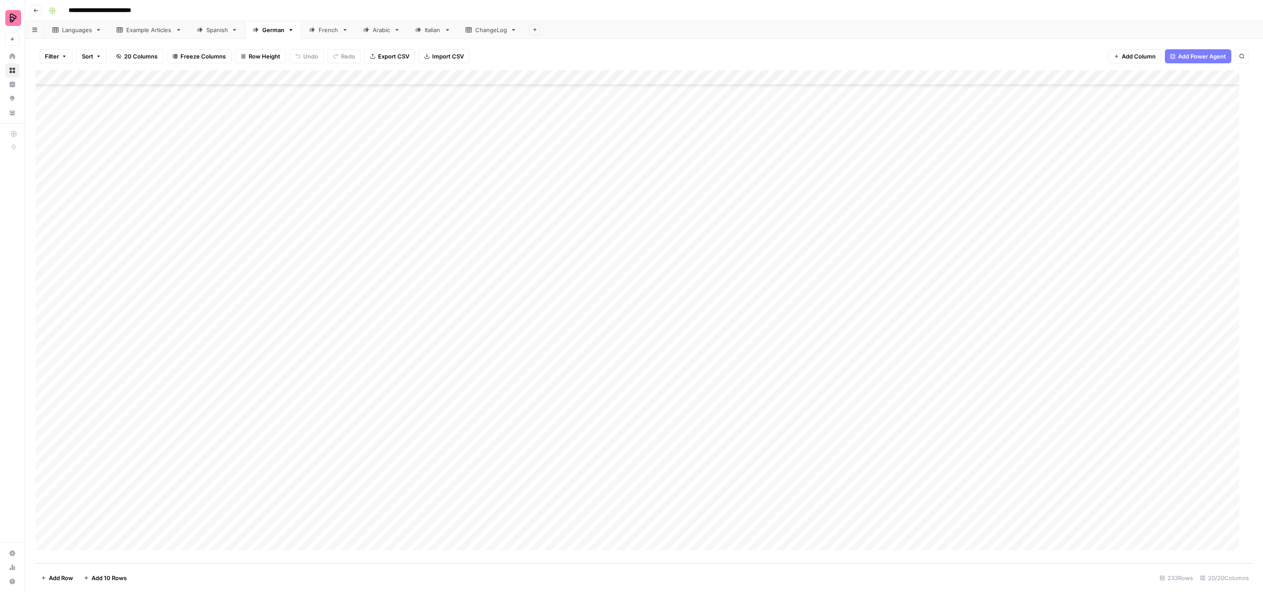
click at [767, 26] on div "Add Sheet" at bounding box center [893, 30] width 739 height 18
